Goal: Navigation & Orientation: Find specific page/section

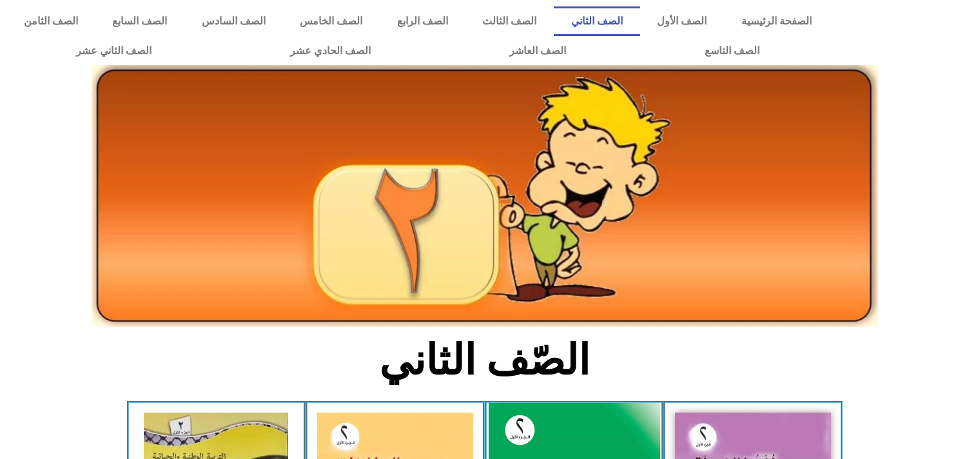
scroll to position [204, 0]
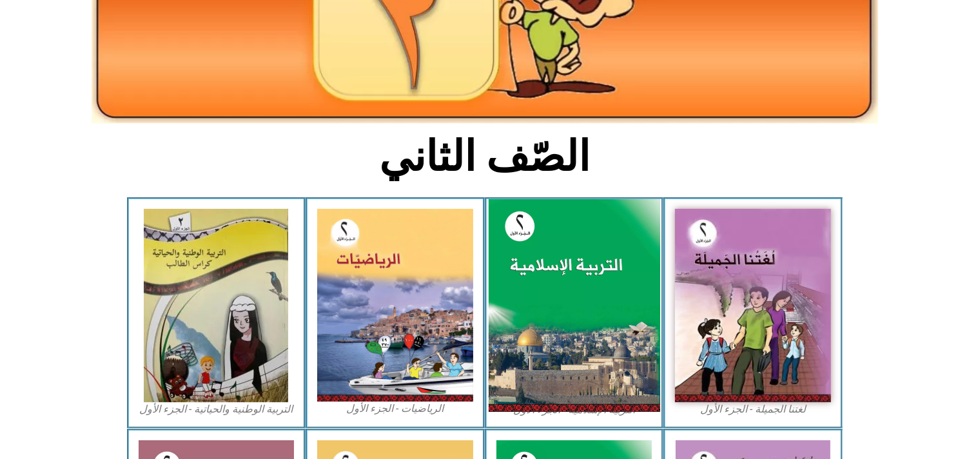
click at [576, 279] on img at bounding box center [574, 305] width 172 height 213
click at [542, 394] on img at bounding box center [574, 305] width 172 height 213
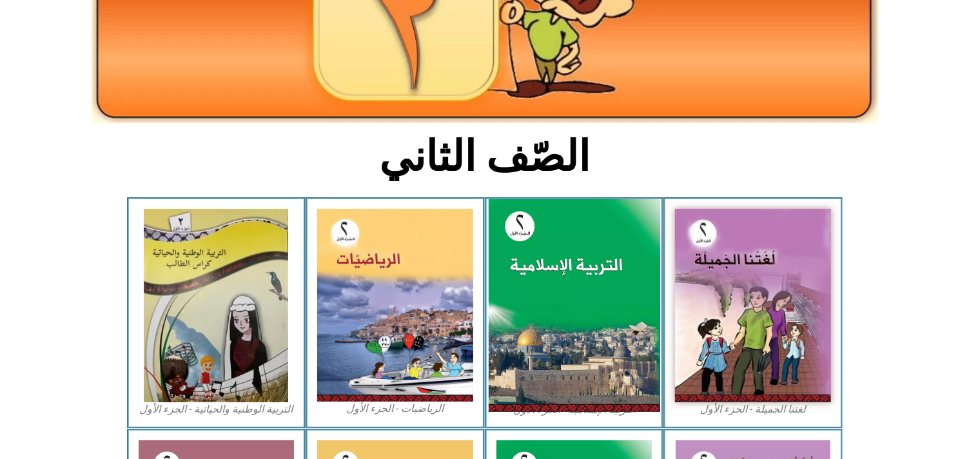
click at [542, 394] on img at bounding box center [574, 305] width 172 height 213
click at [579, 288] on img at bounding box center [574, 305] width 172 height 213
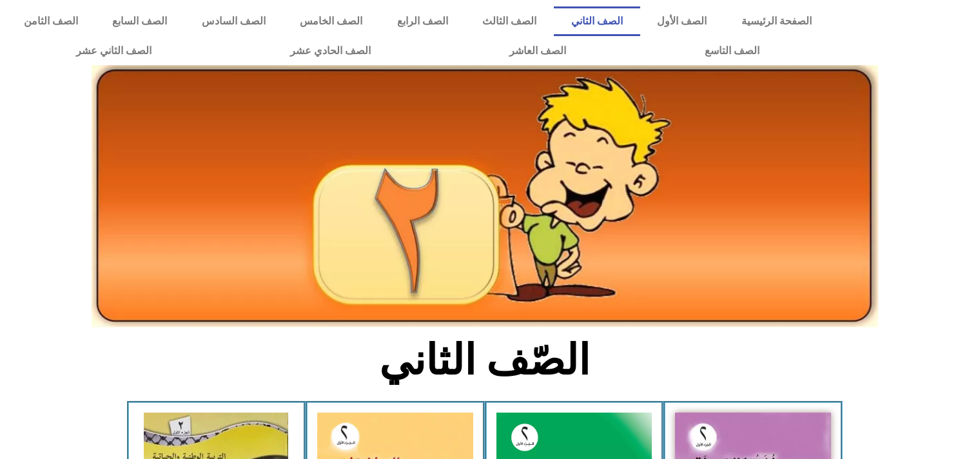
scroll to position [204, 0]
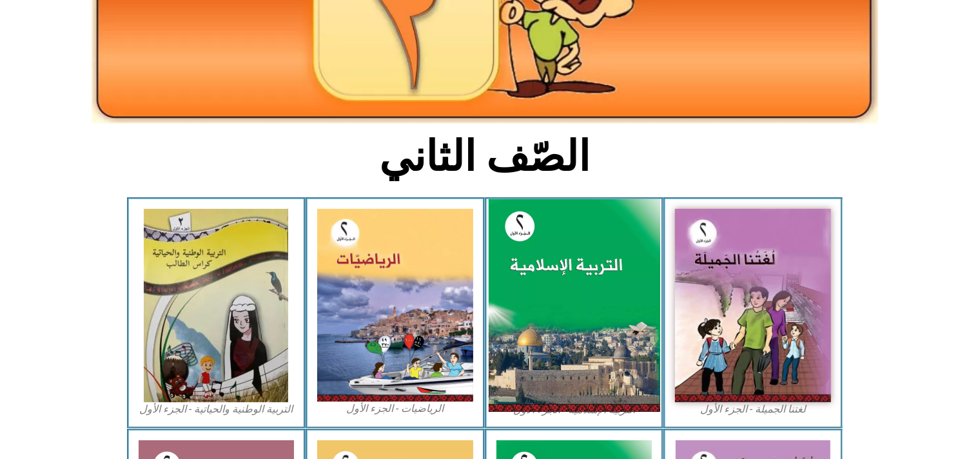
click at [547, 274] on img at bounding box center [574, 305] width 172 height 213
click at [535, 306] on img at bounding box center [574, 305] width 172 height 213
click at [568, 280] on img at bounding box center [574, 305] width 172 height 213
drag, startPoint x: 568, startPoint y: 280, endPoint x: 539, endPoint y: 334, distance: 61.2
click at [539, 334] on img at bounding box center [574, 305] width 172 height 213
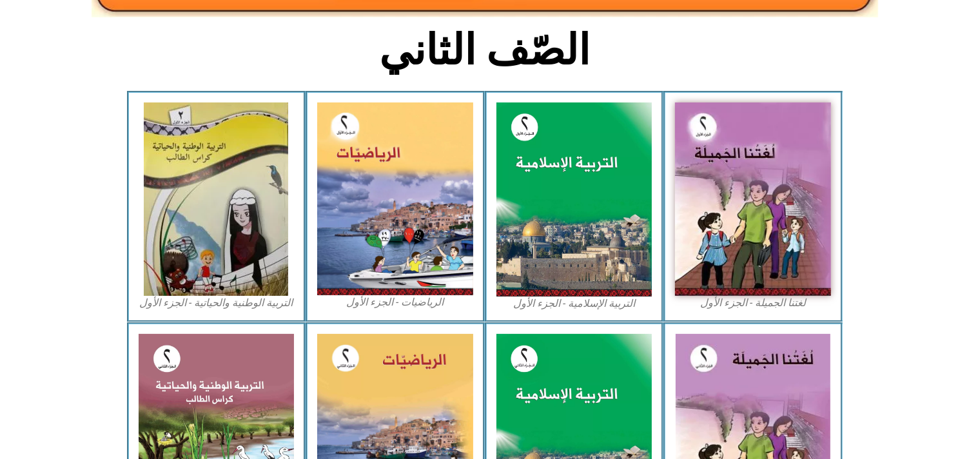
scroll to position [350, 0]
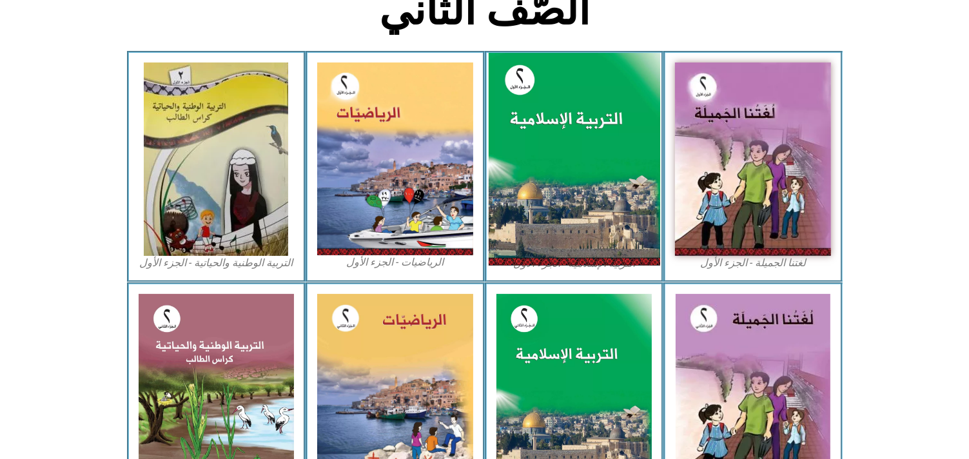
click at [533, 149] on img at bounding box center [574, 159] width 172 height 213
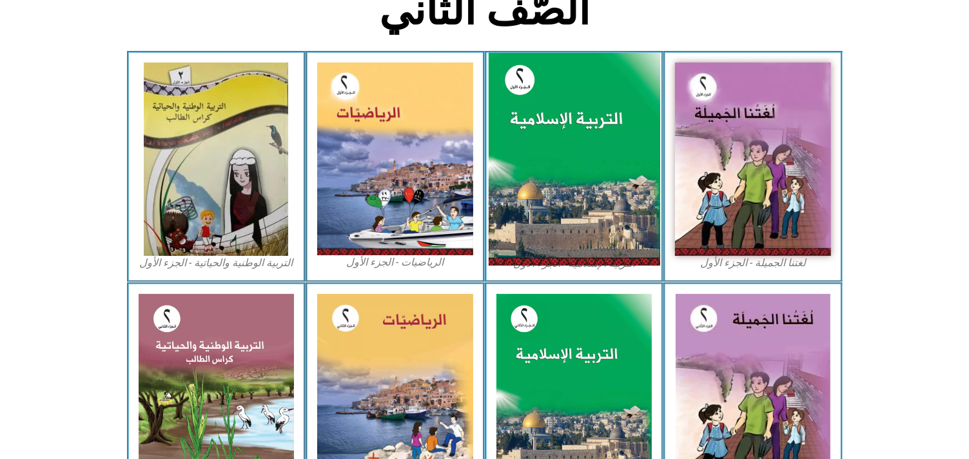
click at [533, 149] on img at bounding box center [574, 159] width 172 height 213
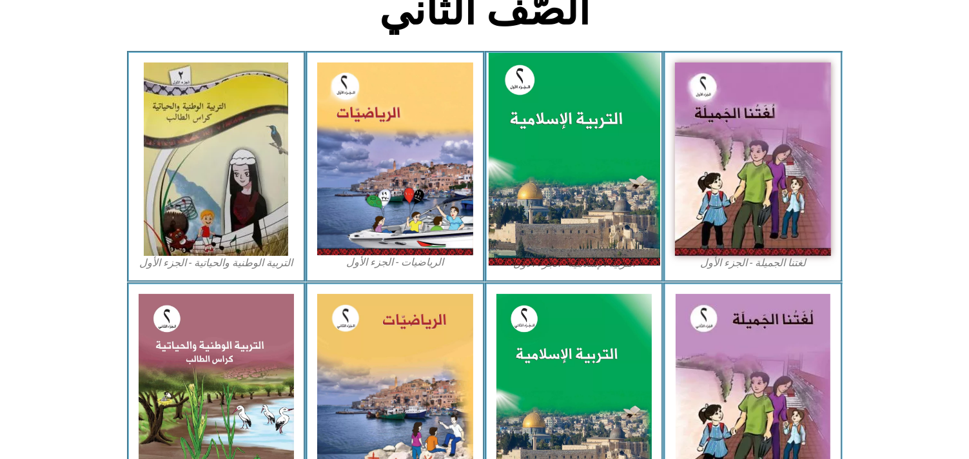
click at [533, 149] on img at bounding box center [574, 159] width 172 height 213
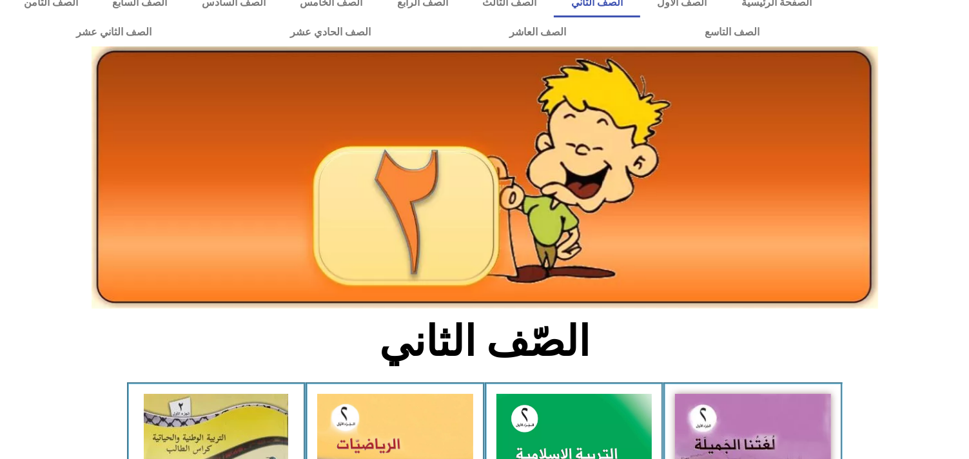
scroll to position [0, 0]
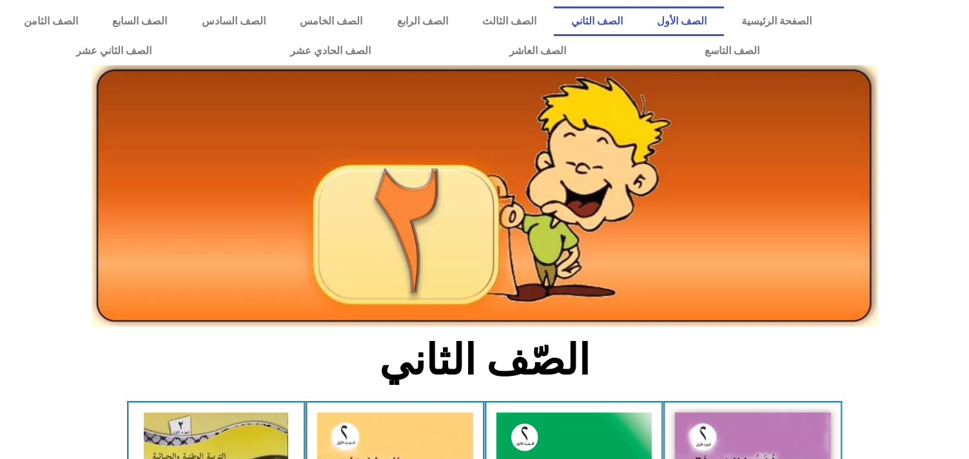
click at [691, 21] on link "الصف الأول" at bounding box center [682, 21] width 84 height 30
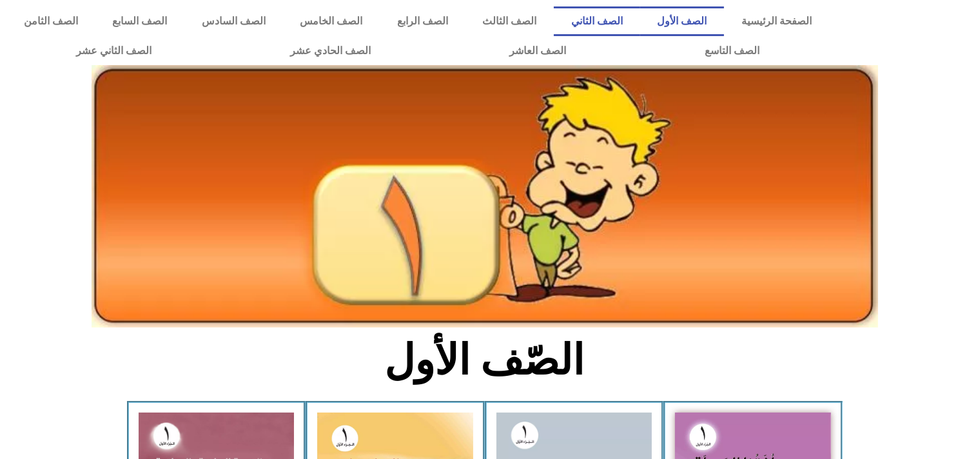
click at [640, 26] on link "الصف الثاني" at bounding box center [597, 21] width 86 height 30
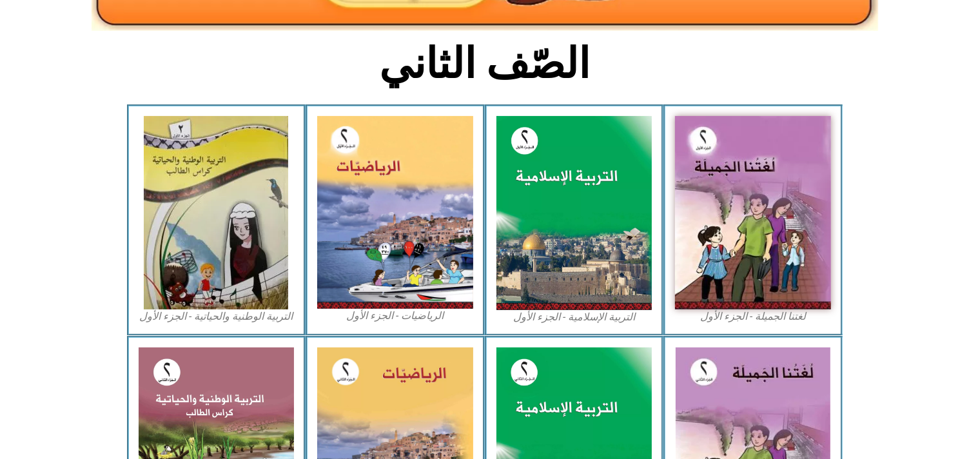
scroll to position [304, 0]
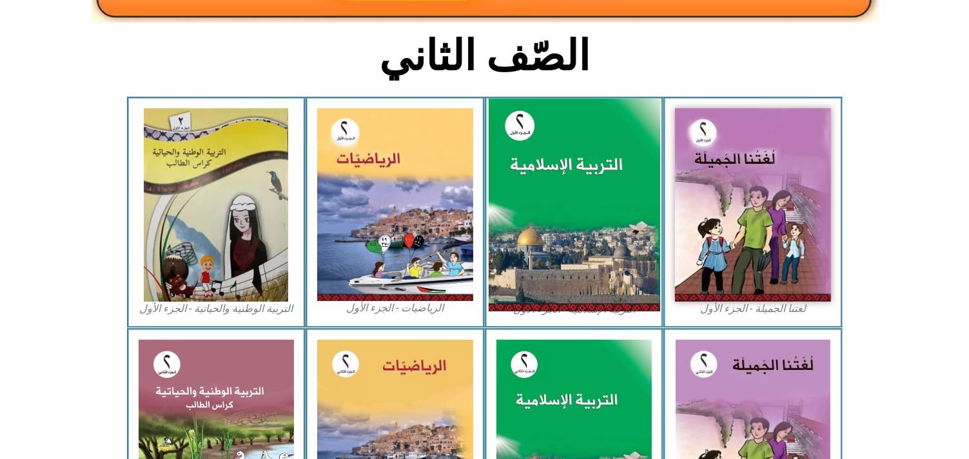
click at [532, 178] on img at bounding box center [574, 205] width 172 height 213
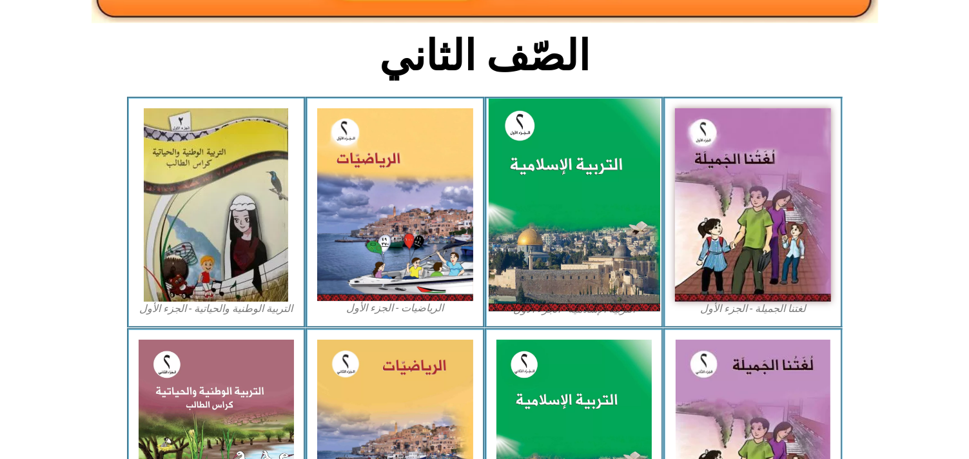
click at [532, 178] on img at bounding box center [574, 205] width 172 height 213
click at [536, 175] on img at bounding box center [574, 205] width 172 height 213
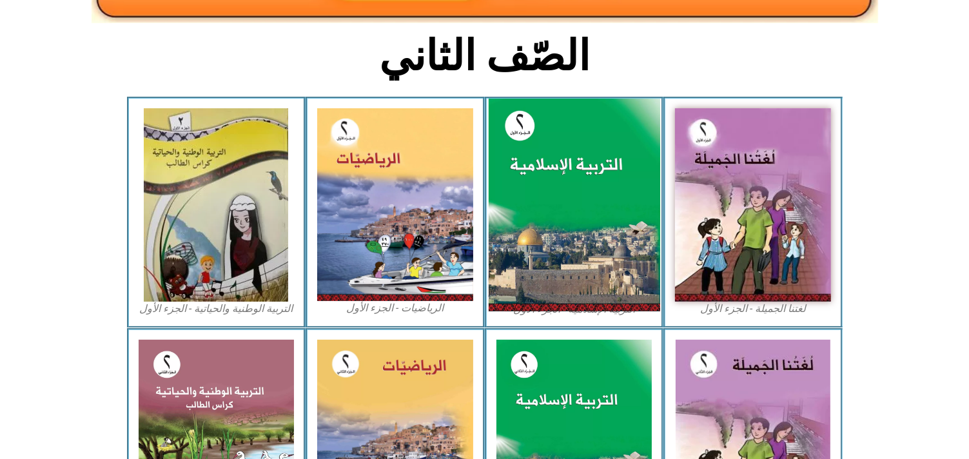
click at [536, 175] on img at bounding box center [574, 205] width 172 height 213
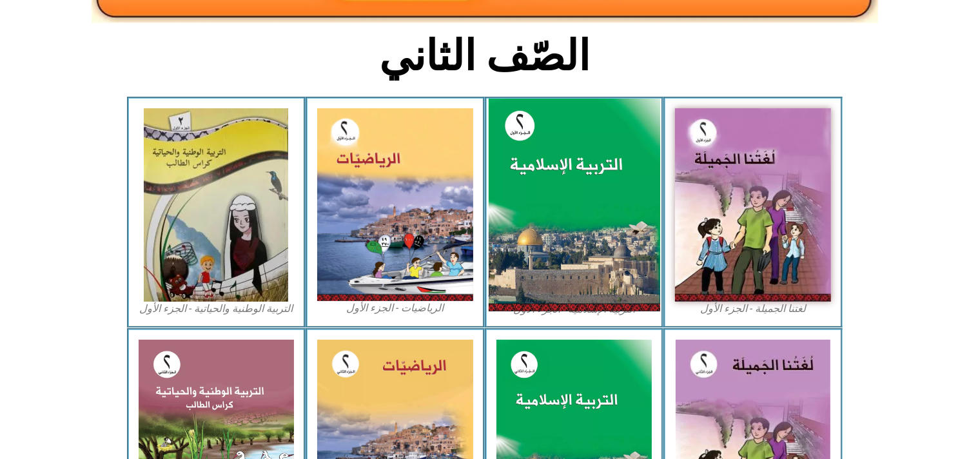
click at [536, 175] on img at bounding box center [574, 205] width 172 height 213
click at [499, 160] on img at bounding box center [574, 205] width 172 height 213
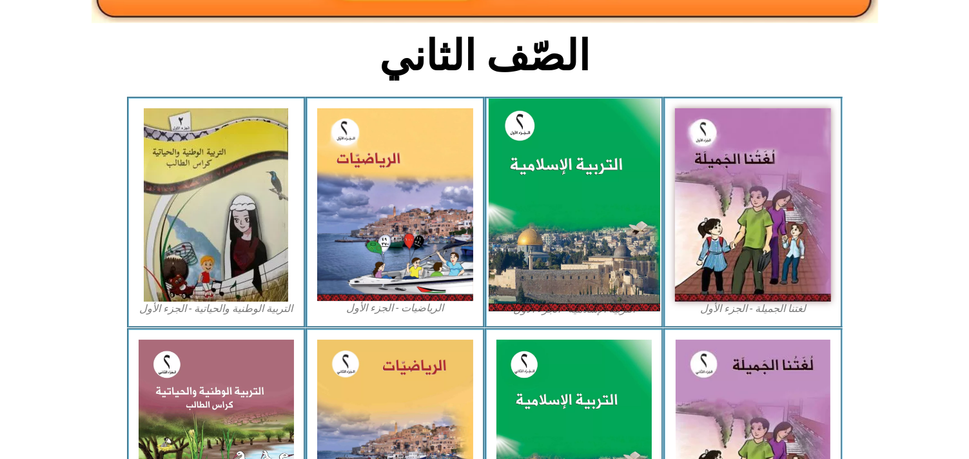
click at [507, 164] on img at bounding box center [574, 205] width 172 height 213
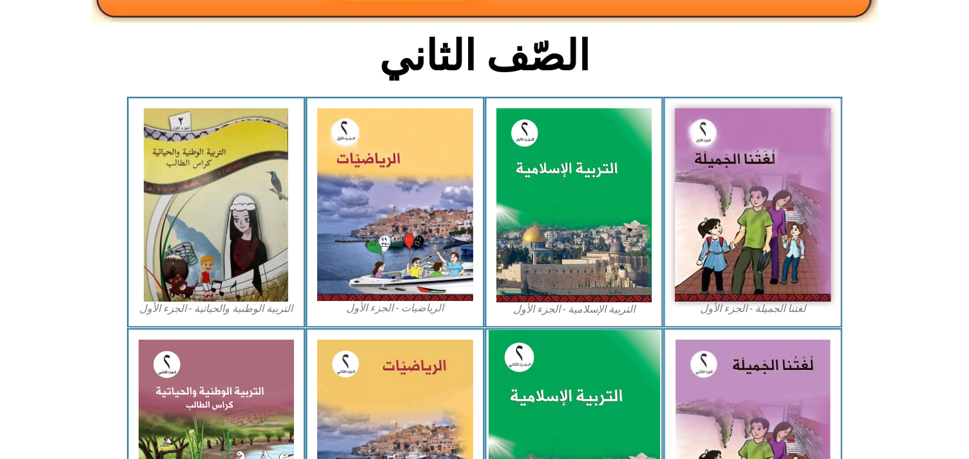
click at [531, 363] on img at bounding box center [574, 436] width 172 height 213
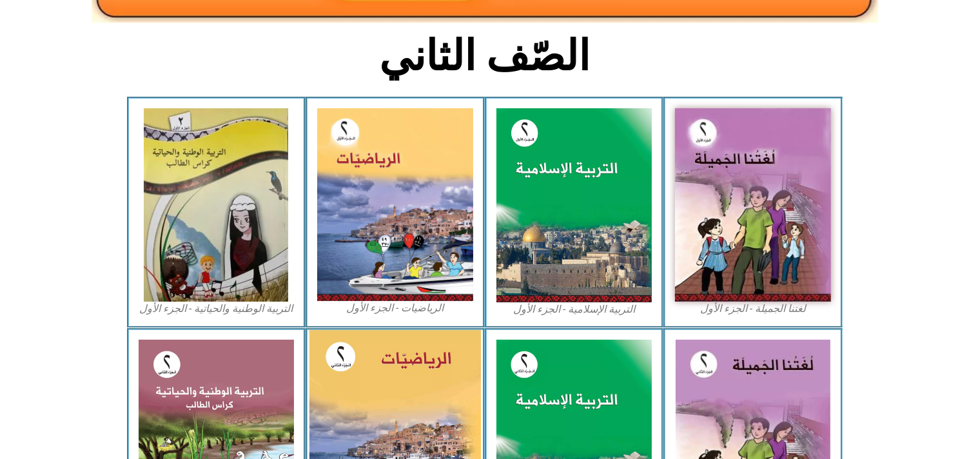
click at [438, 362] on img at bounding box center [396, 436] width 172 height 213
